Goal: Information Seeking & Learning: Check status

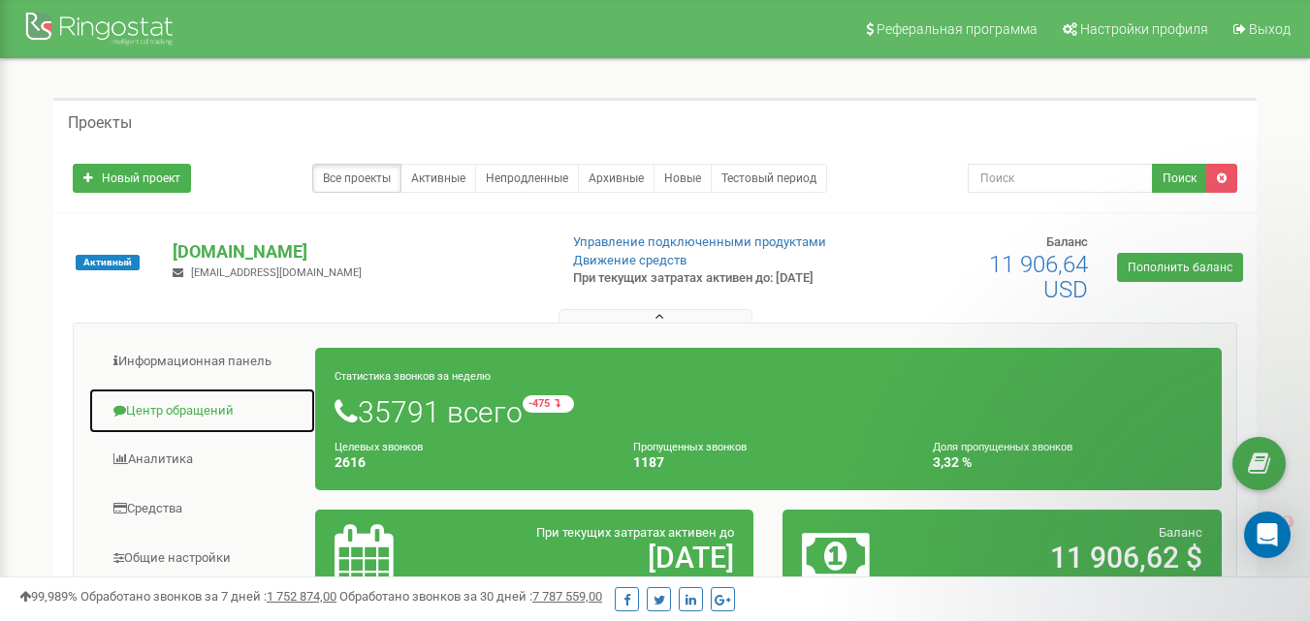
click at [186, 413] on link "Центр обращений" at bounding box center [202, 412] width 228 height 48
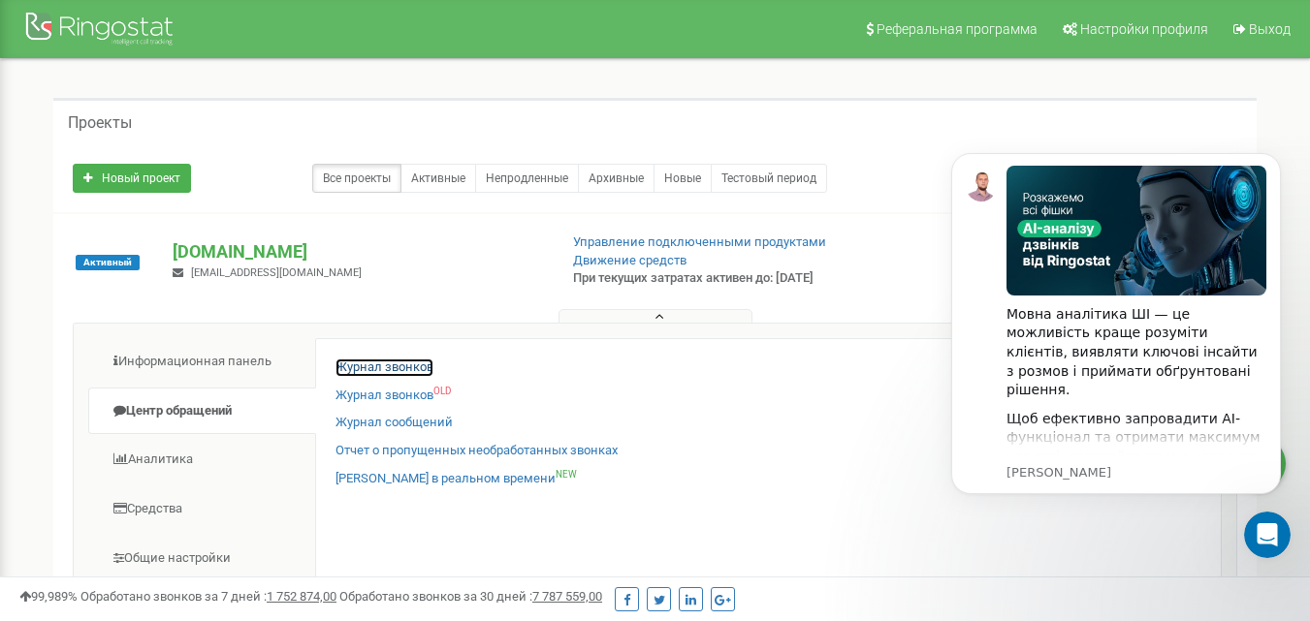
click at [410, 371] on link "Журнал звонков" at bounding box center [384, 368] width 98 height 18
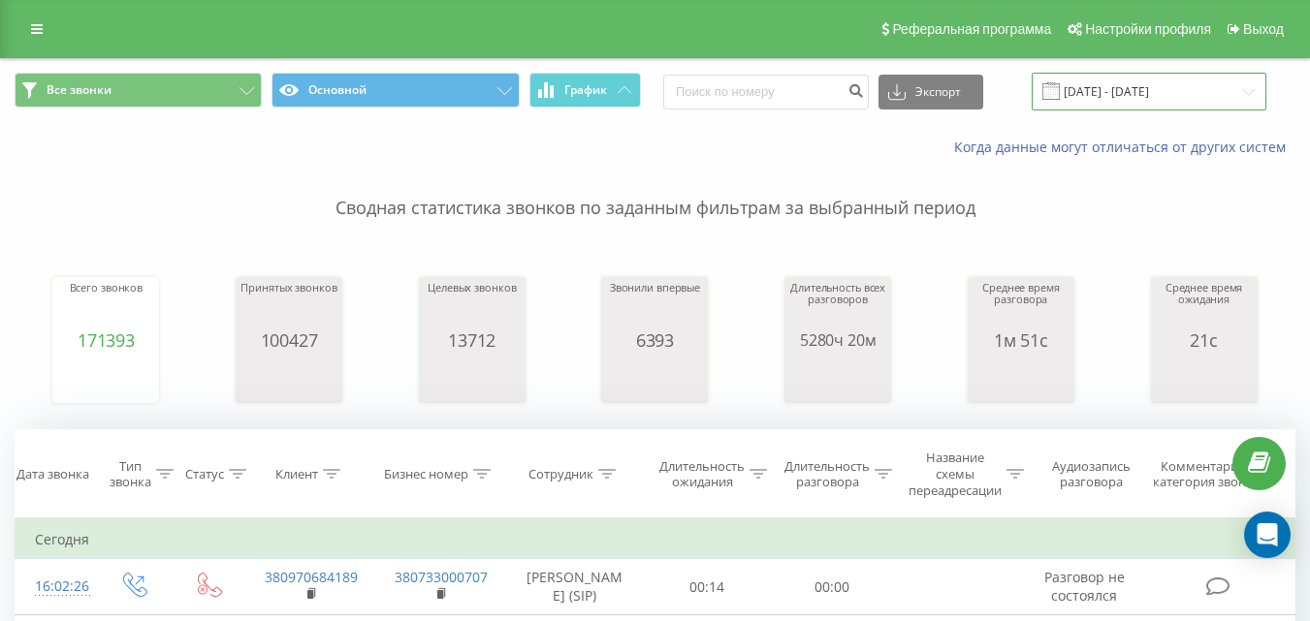
click at [1103, 85] on input "[DATE] - [DATE]" at bounding box center [1149, 92] width 235 height 38
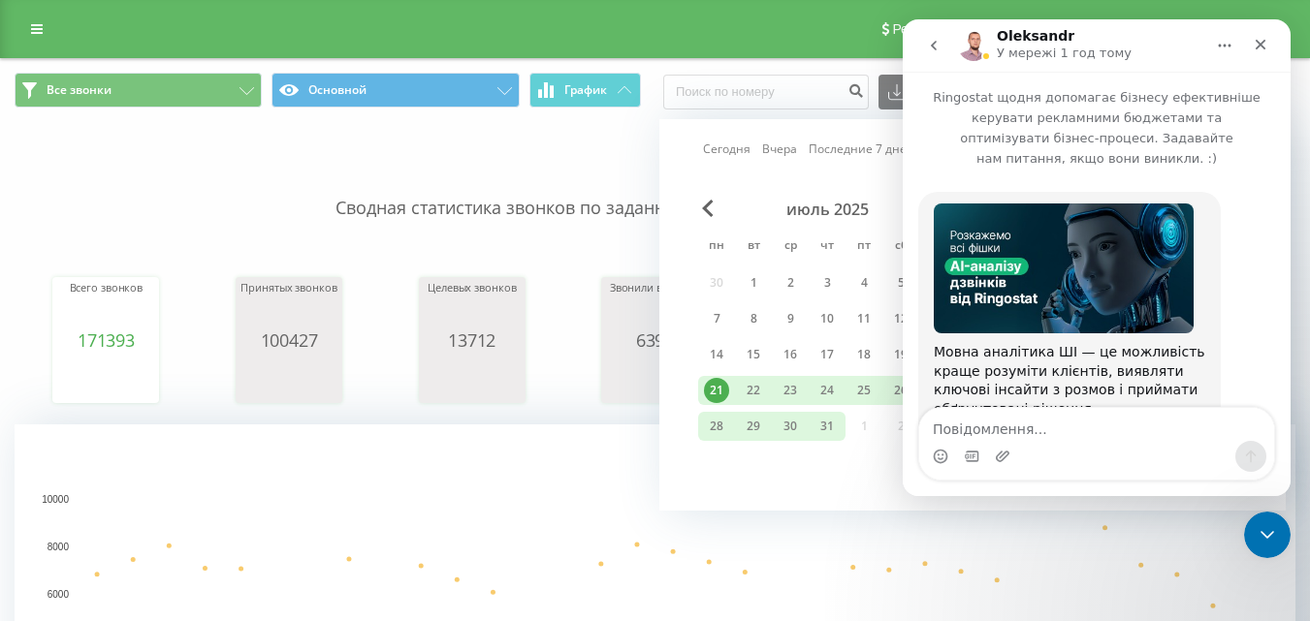
scroll to position [396, 0]
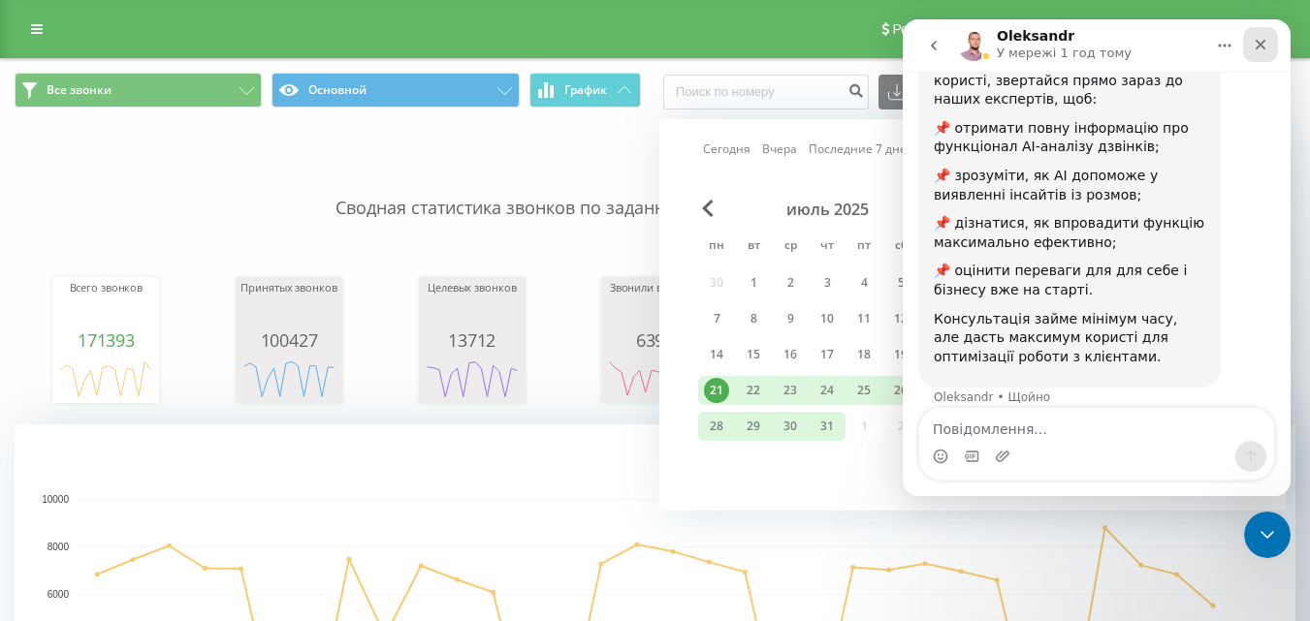
click at [1261, 44] on icon "Закрити" at bounding box center [1261, 45] width 11 height 11
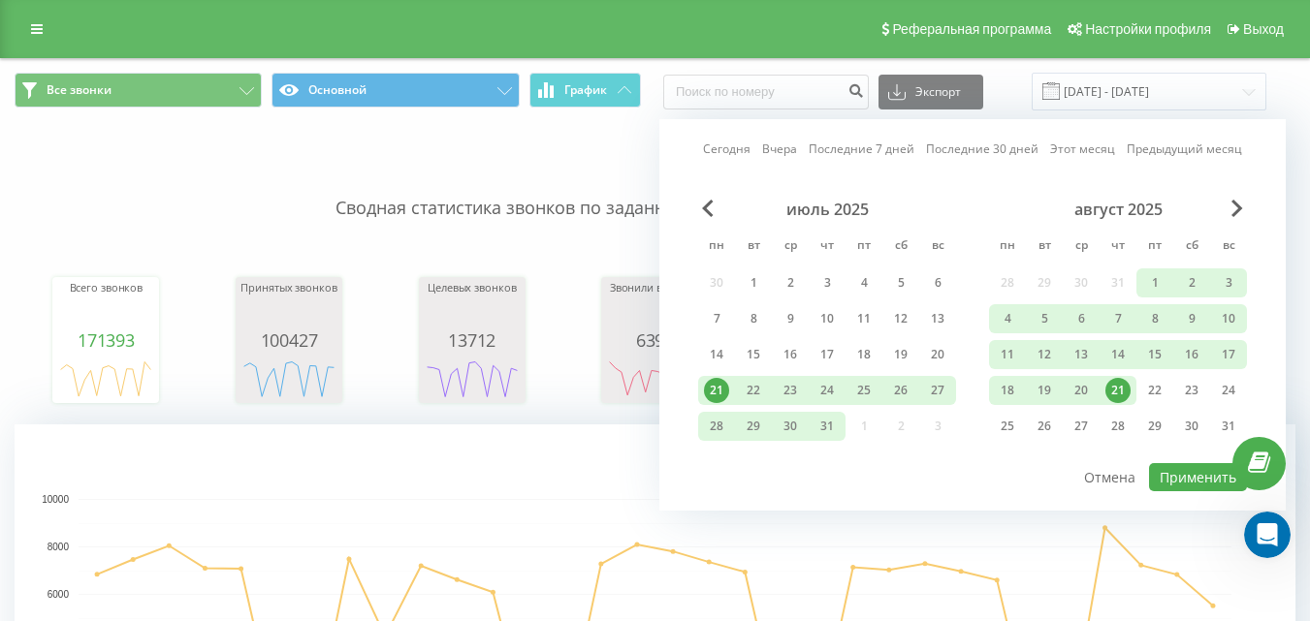
drag, startPoint x: 1122, startPoint y: 387, endPoint x: 1151, endPoint y: 401, distance: 32.5
click at [1123, 387] on div "21" at bounding box center [1117, 390] width 25 height 25
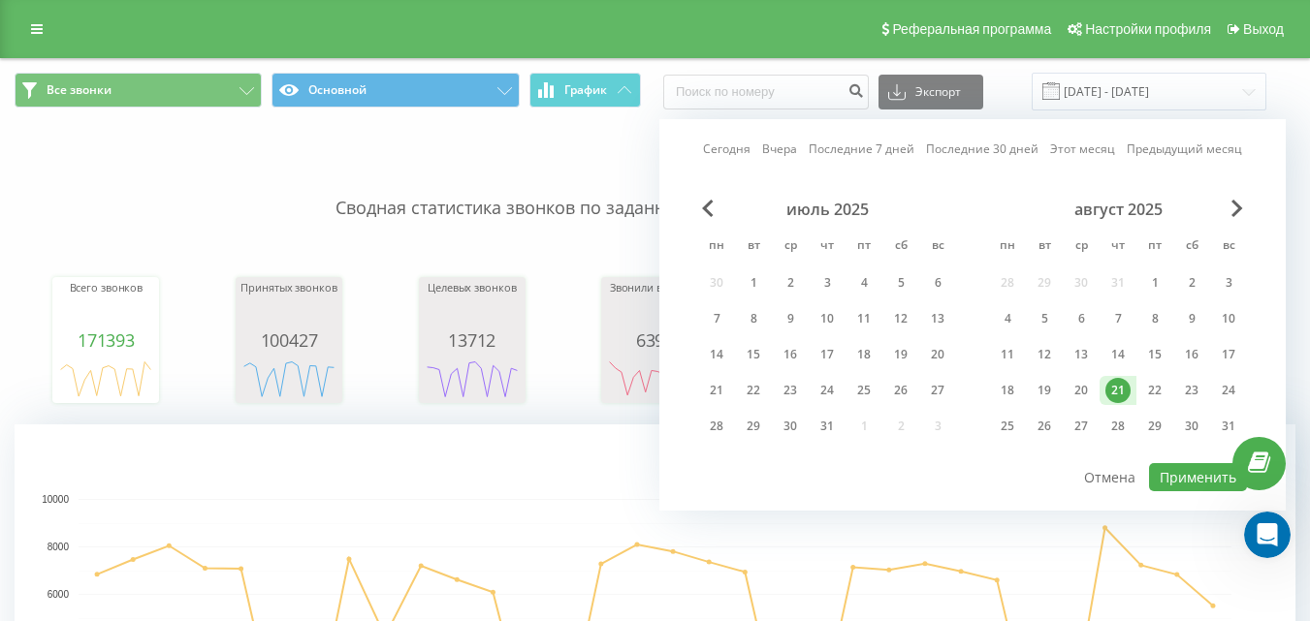
click at [1166, 462] on div at bounding box center [972, 462] width 549 height 2
click at [1170, 477] on button "Применить" at bounding box center [1198, 477] width 98 height 28
type input "[DATE] - [DATE]"
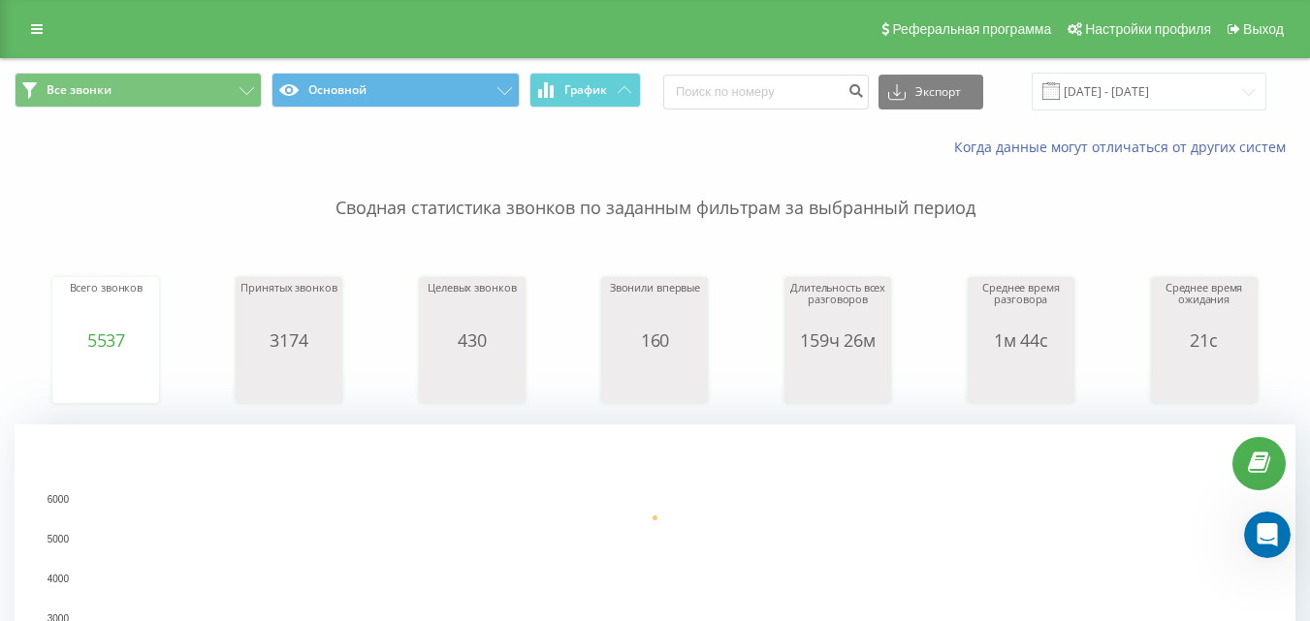
scroll to position [582, 0]
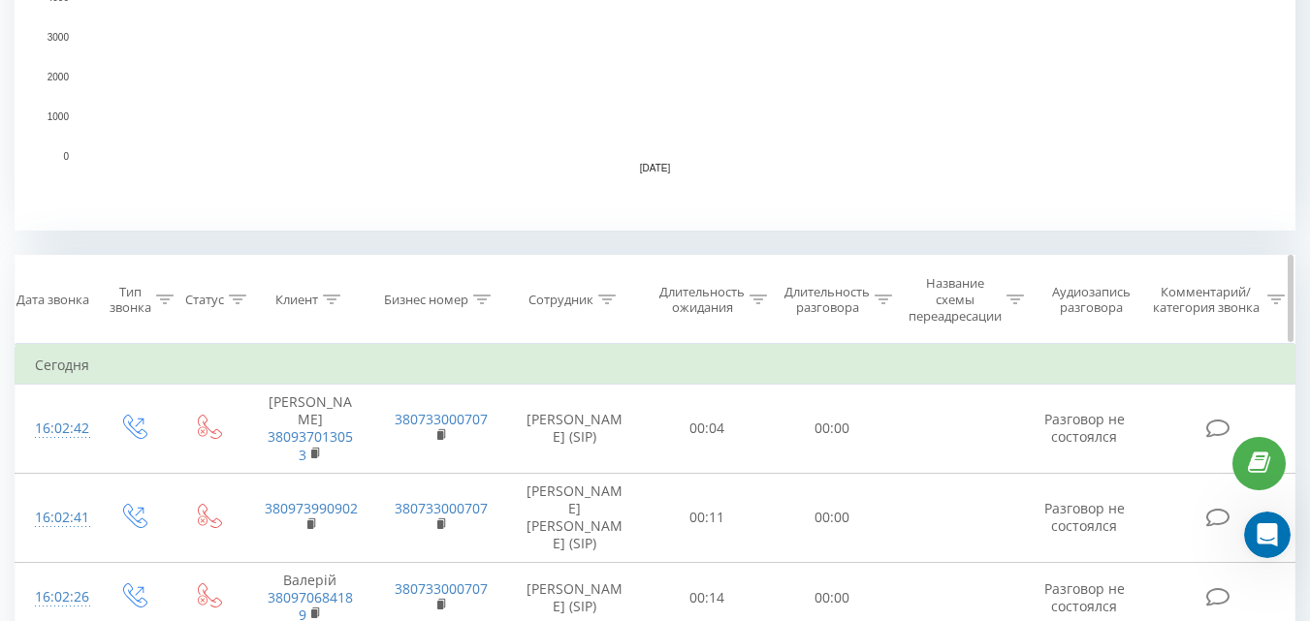
drag, startPoint x: 607, startPoint y: 298, endPoint x: 608, endPoint y: 310, distance: 12.6
click at [608, 298] on icon at bounding box center [606, 300] width 17 height 10
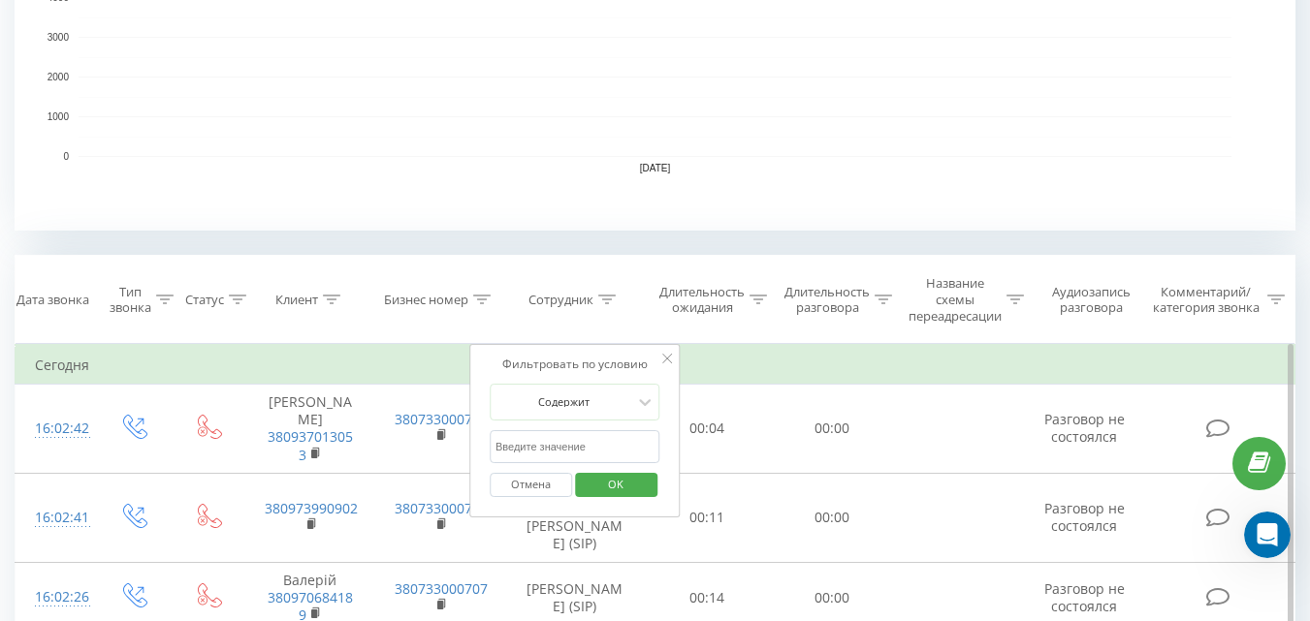
click at [604, 447] on input "text" at bounding box center [575, 447] width 171 height 34
type input "н"
type input "[PERSON_NAME]"
click at [621, 490] on span "OK" at bounding box center [616, 484] width 54 height 30
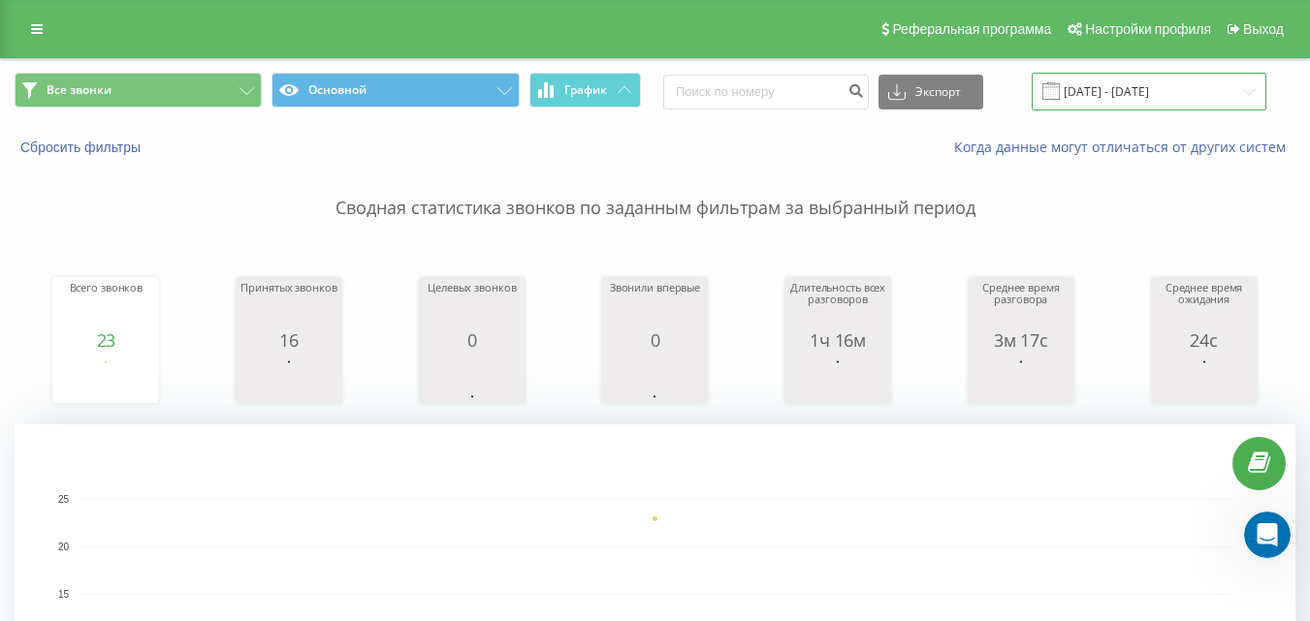
click at [1161, 90] on input "[DATE] - [DATE]" at bounding box center [1149, 92] width 235 height 38
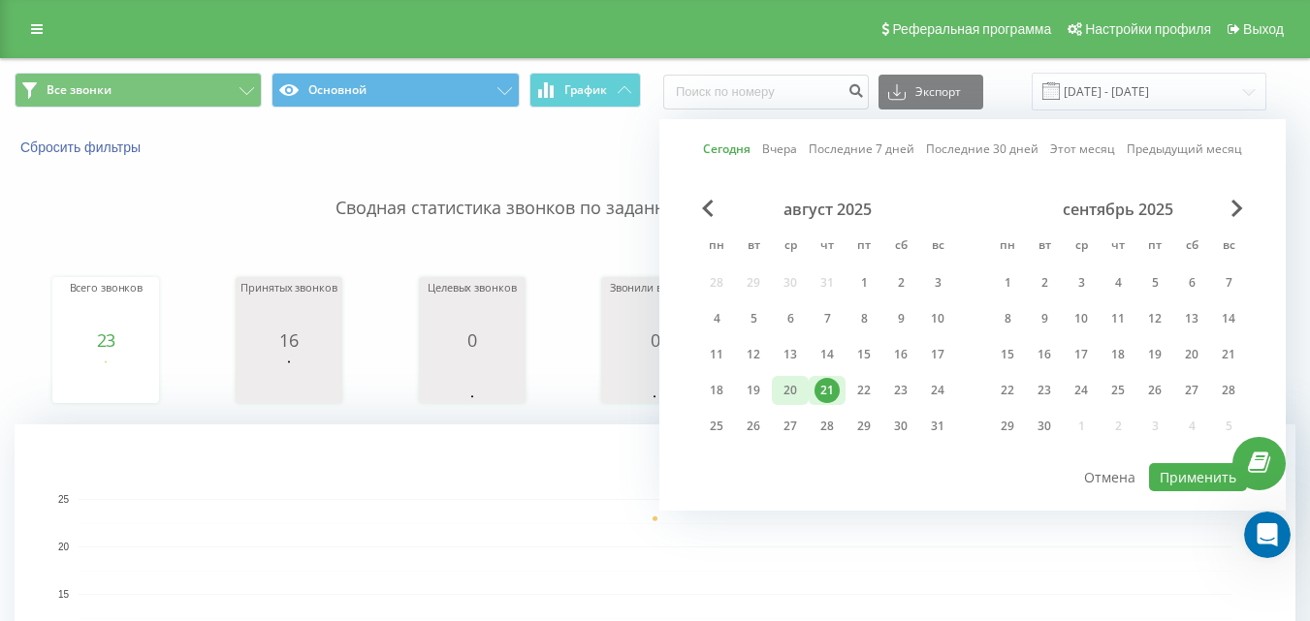
click at [789, 391] on div "20" at bounding box center [790, 390] width 25 height 25
click at [1171, 490] on button "Применить" at bounding box center [1198, 477] width 98 height 28
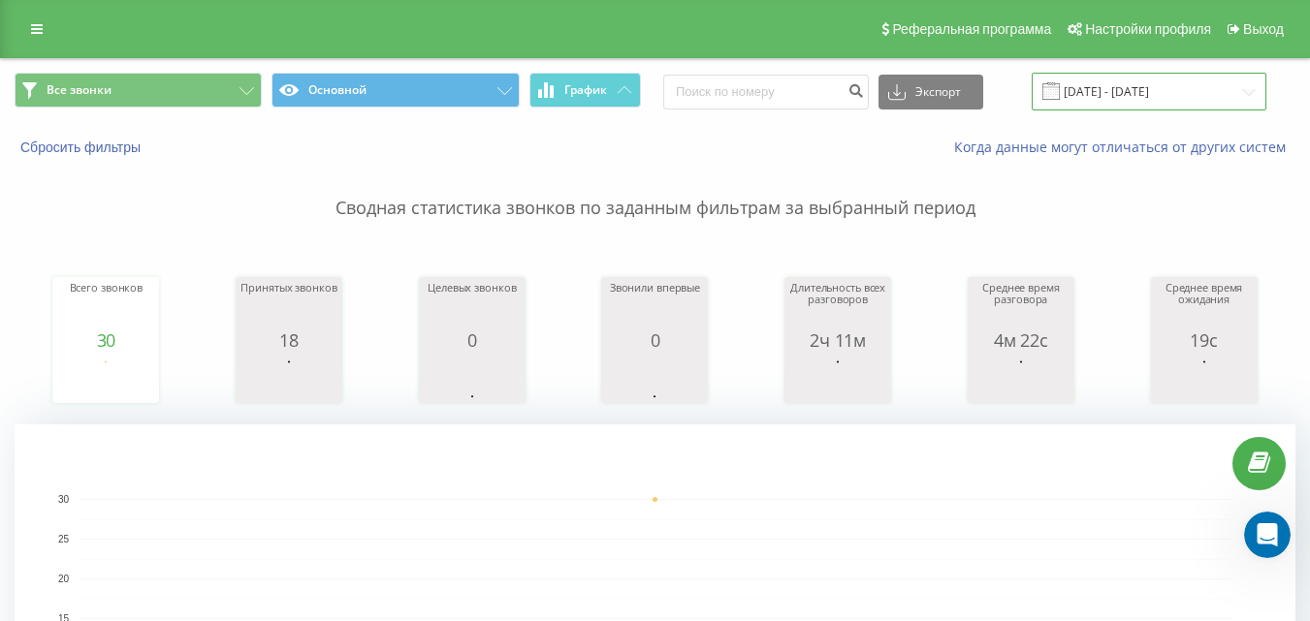
click at [1141, 100] on input "[DATE] - [DATE]" at bounding box center [1149, 92] width 235 height 38
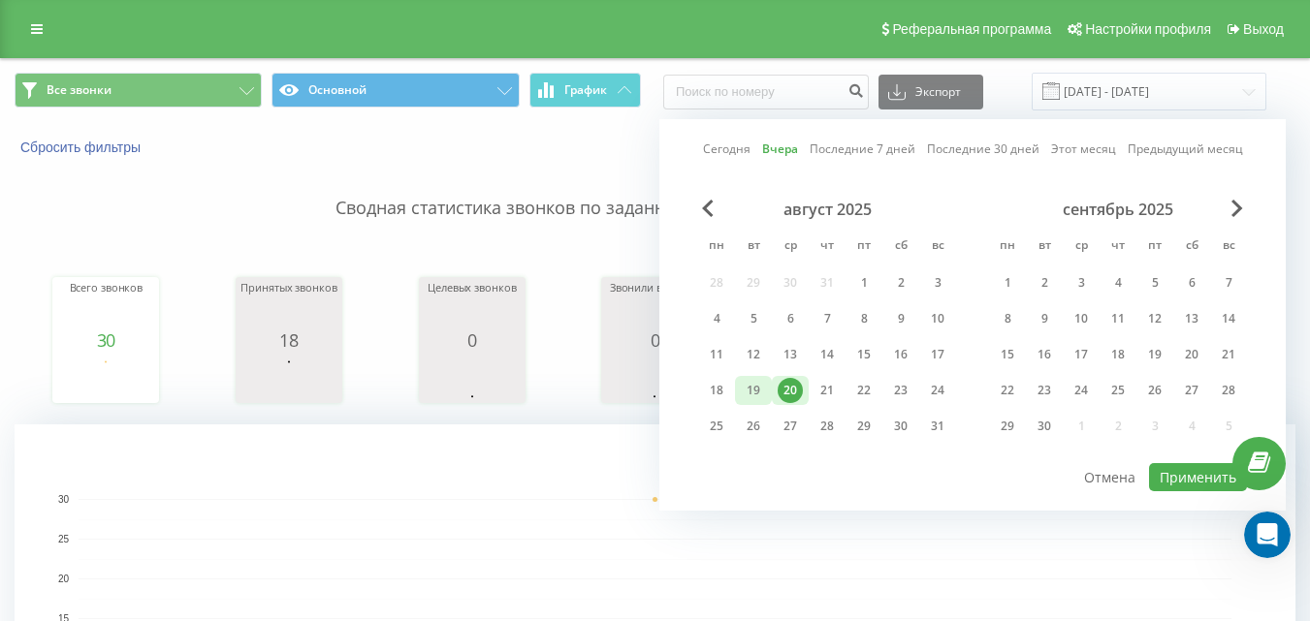
click at [754, 390] on div "19" at bounding box center [753, 390] width 25 height 25
click at [1182, 479] on button "Применить" at bounding box center [1198, 477] width 98 height 28
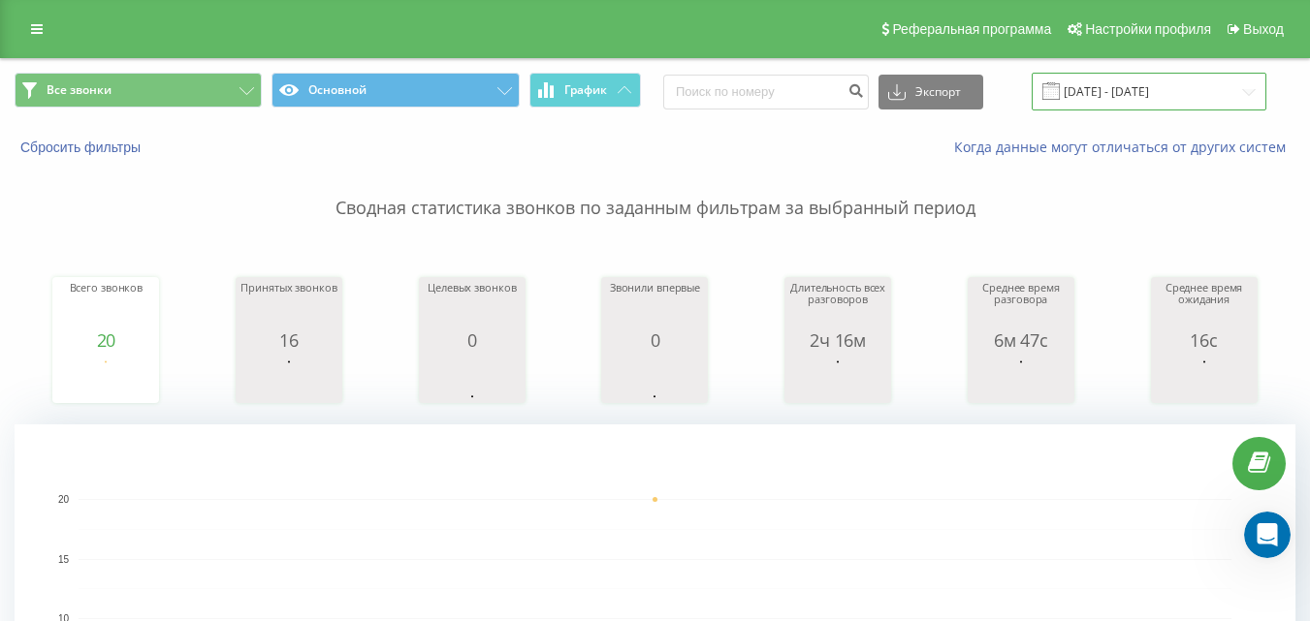
click at [1199, 94] on input "[DATE] - [DATE]" at bounding box center [1149, 92] width 235 height 38
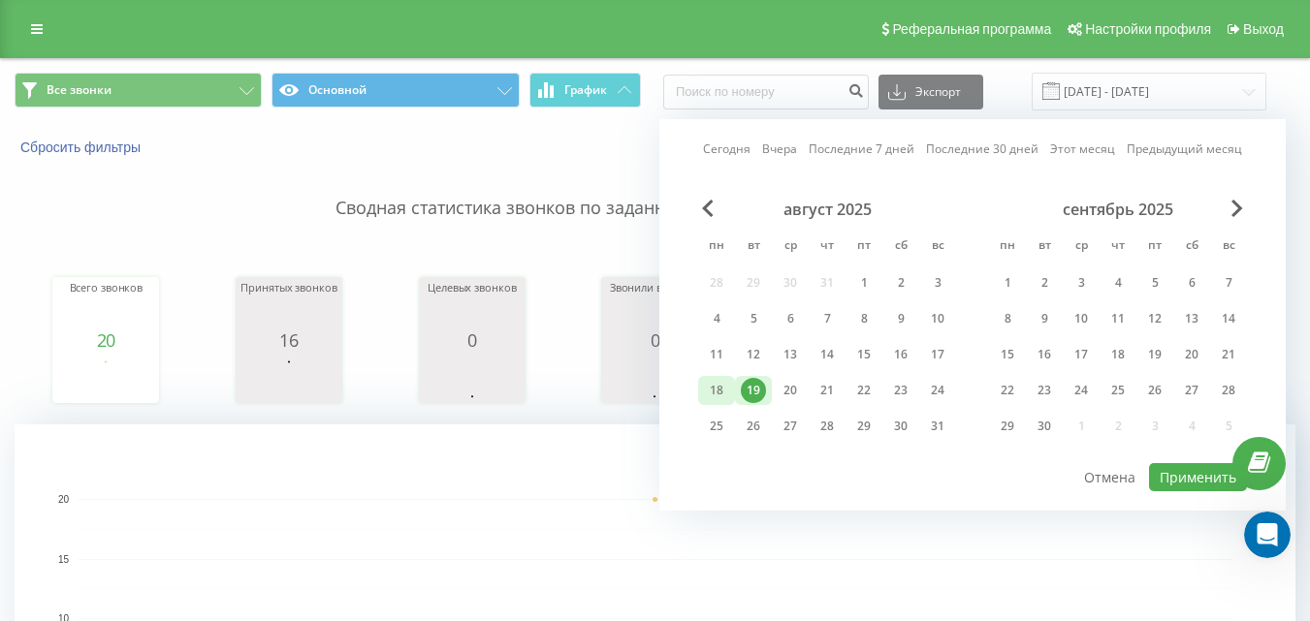
click at [723, 390] on div "18" at bounding box center [716, 390] width 25 height 25
click at [1171, 489] on button "Применить" at bounding box center [1198, 477] width 98 height 28
type input "[DATE] - [DATE]"
